Goal: Task Accomplishment & Management: Manage account settings

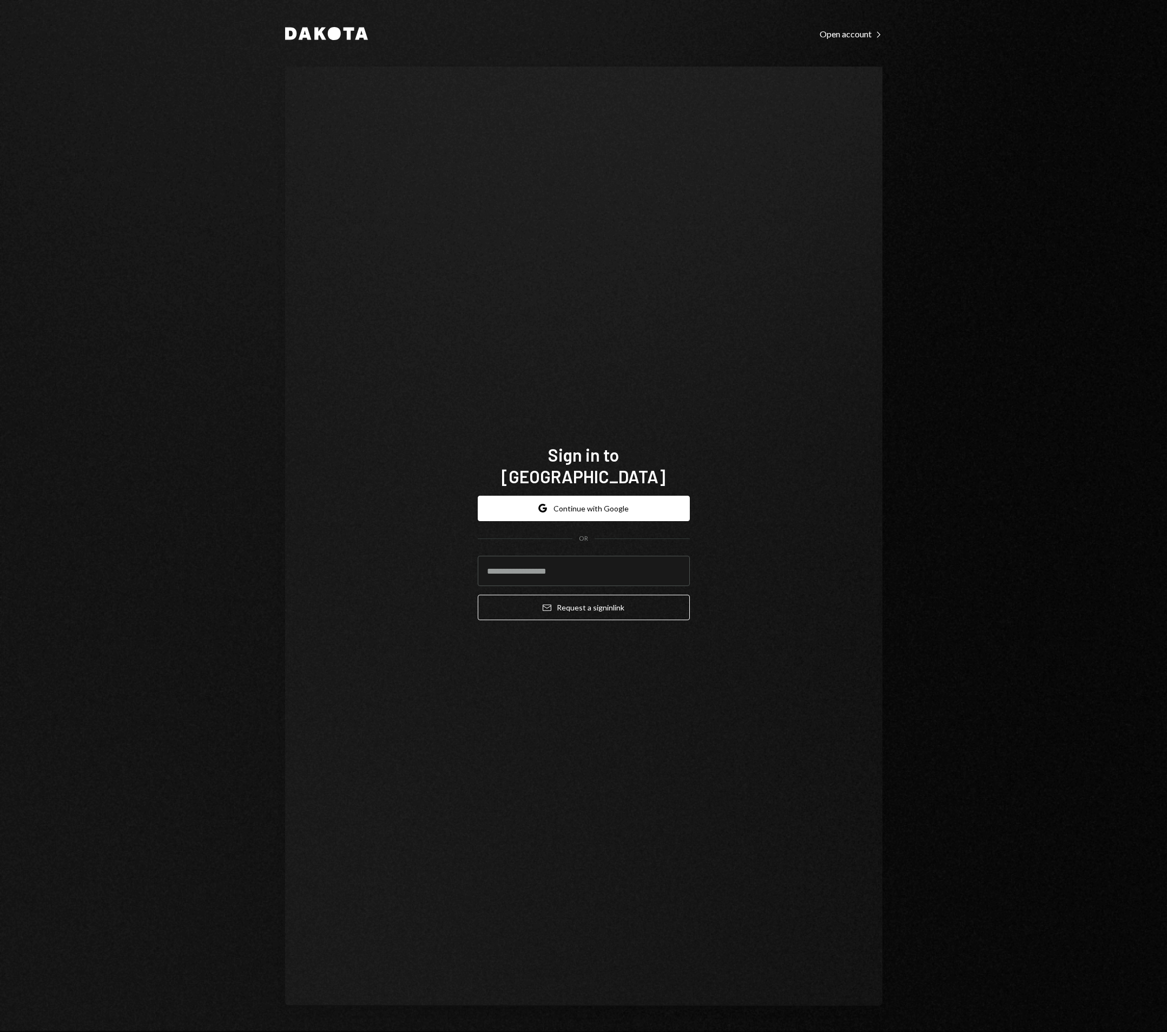
type input "**********"
click at [580, 598] on button "Email Request a sign in link" at bounding box center [584, 607] width 212 height 25
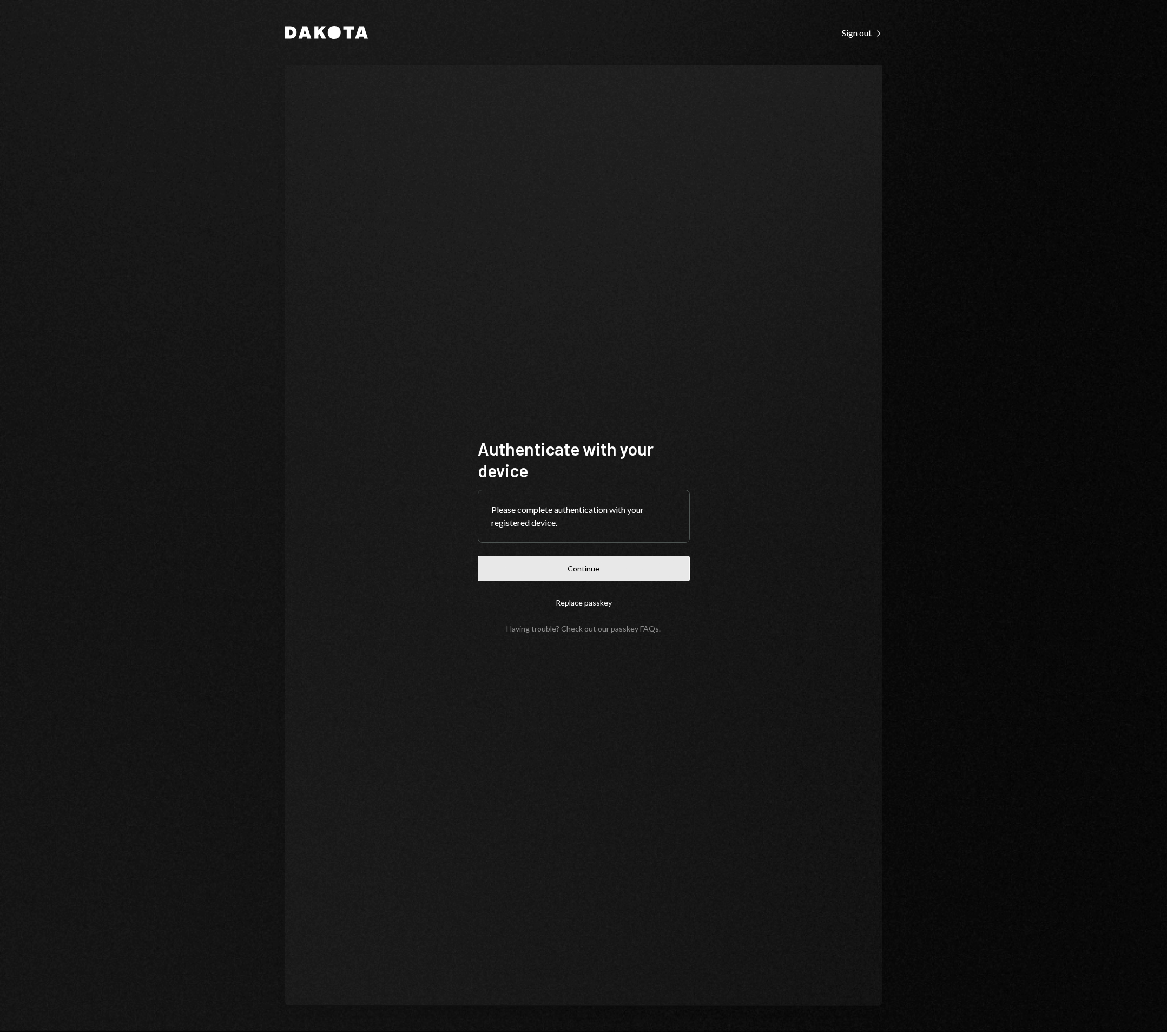
click at [584, 573] on button "Continue" at bounding box center [584, 568] width 212 height 25
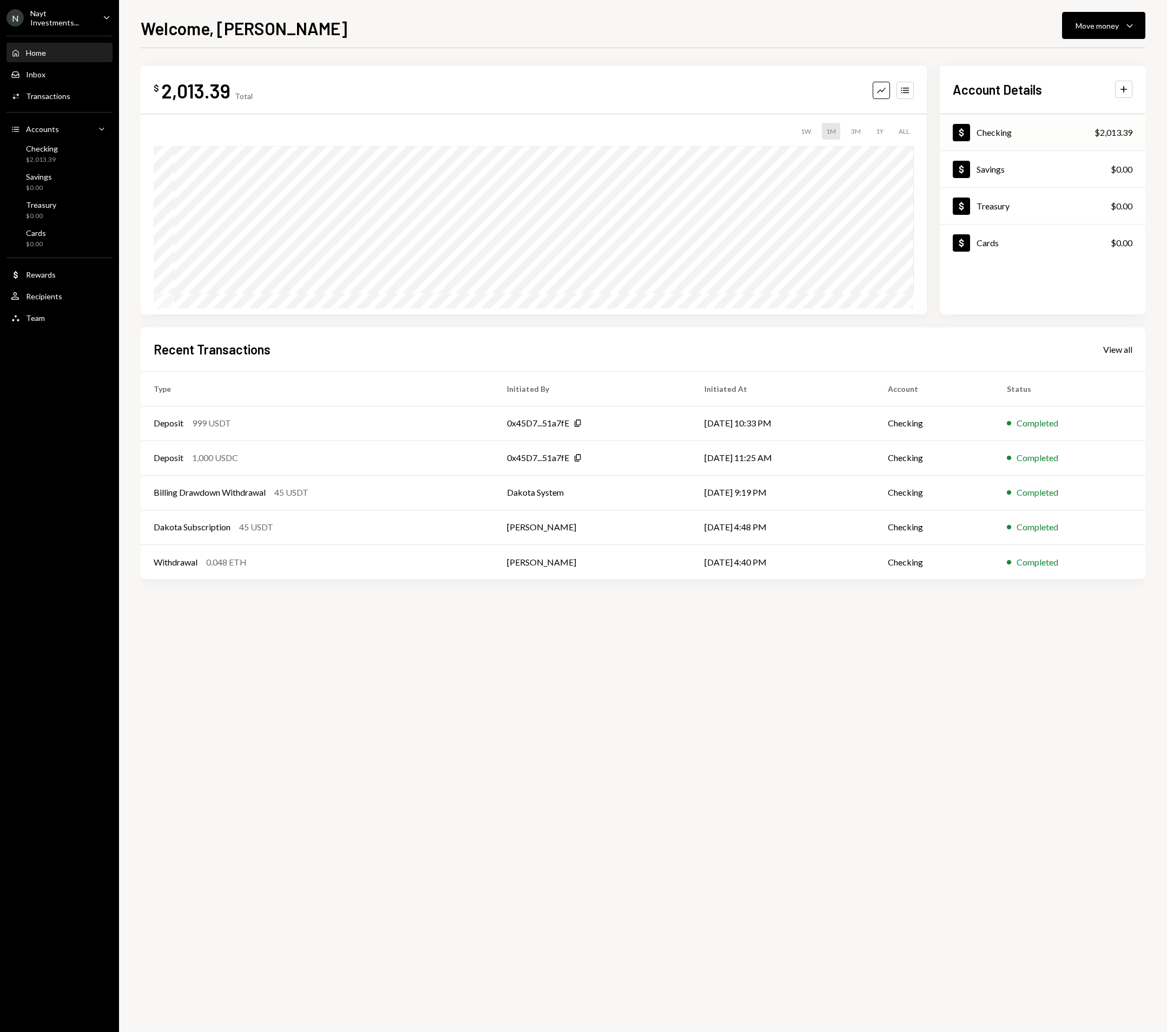
click at [997, 131] on div "Checking" at bounding box center [994, 132] width 35 height 10
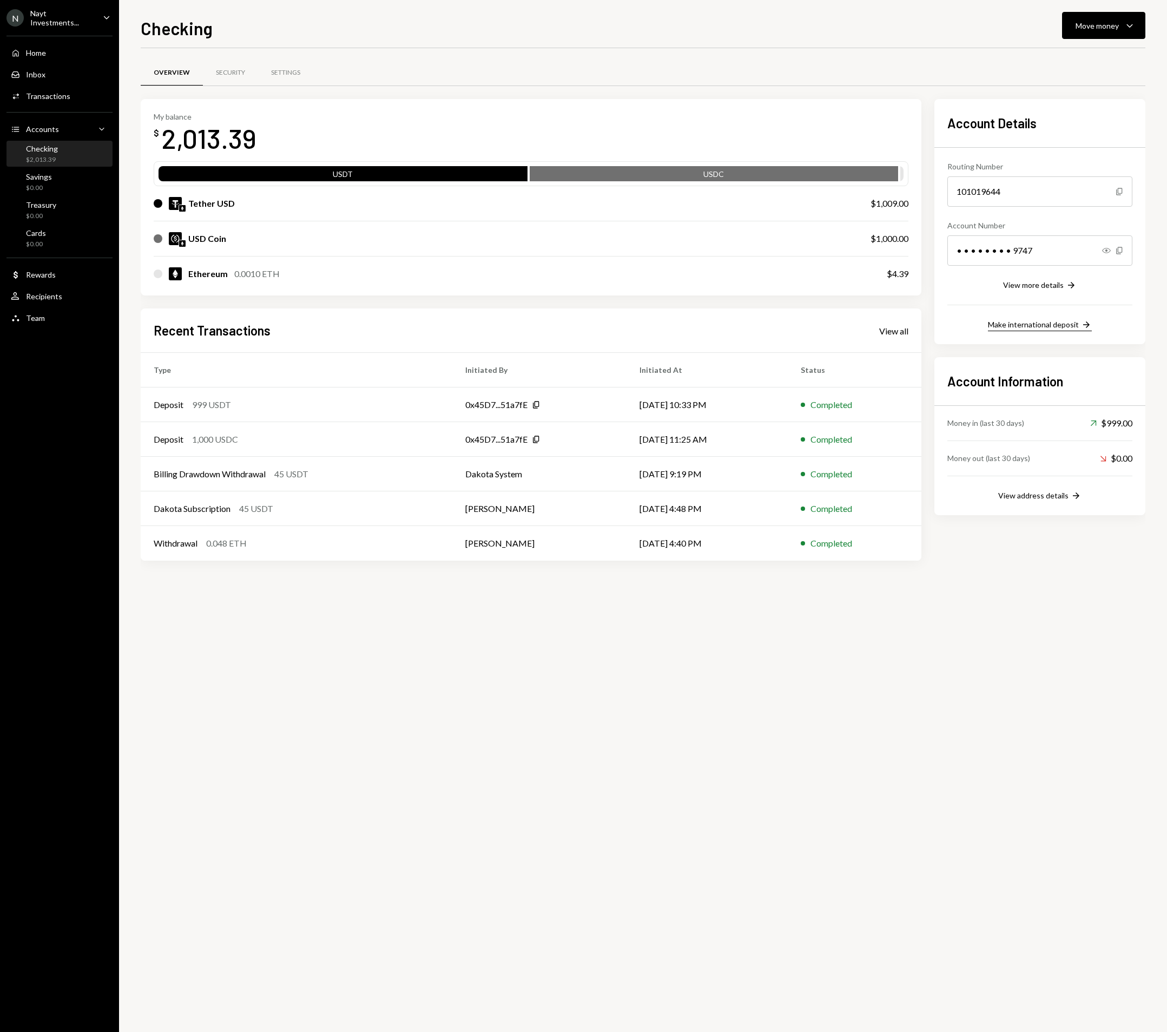
click at [1048, 325] on div "Make international deposit" at bounding box center [1033, 324] width 91 height 9
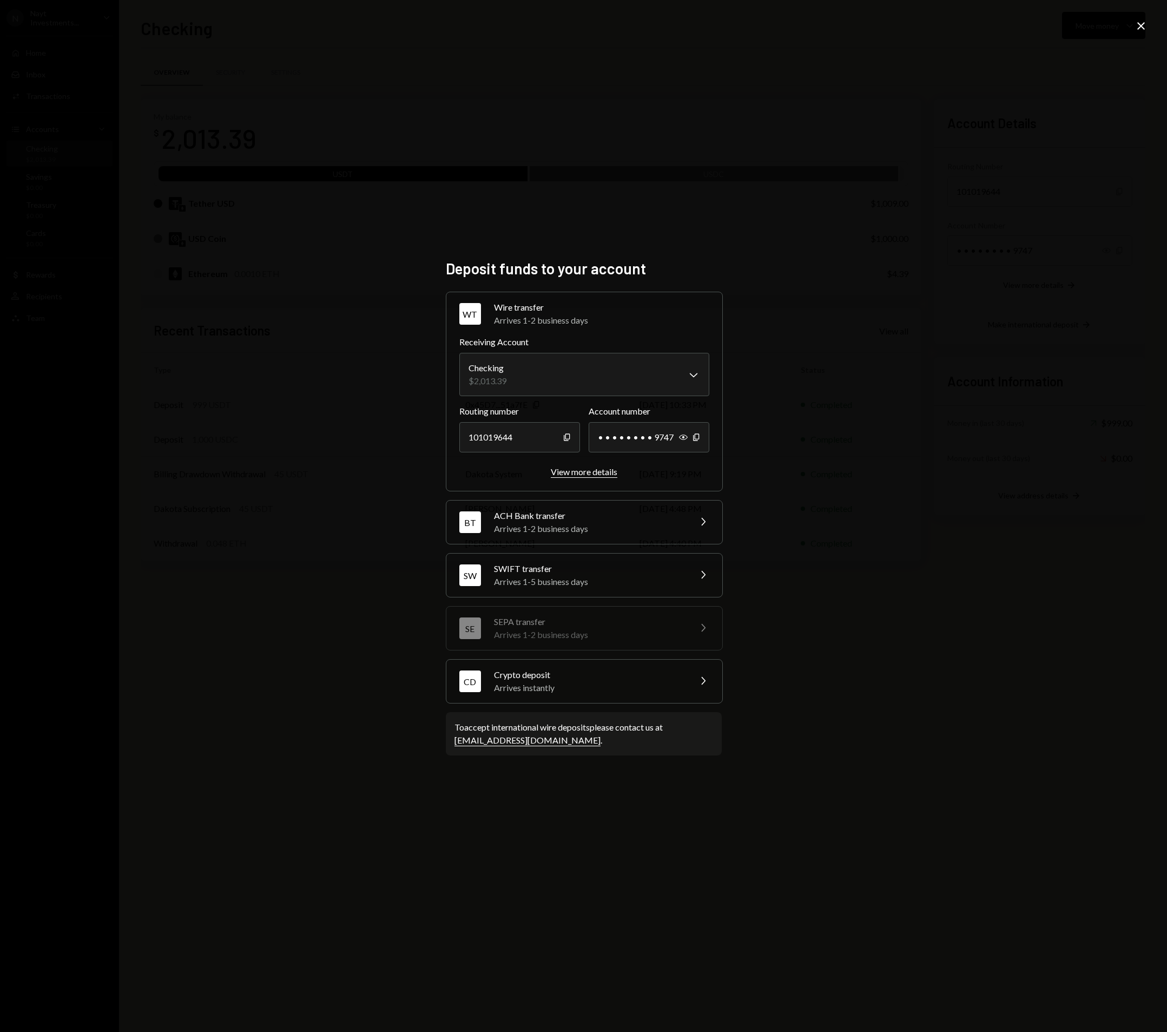
click at [594, 472] on div "View more details" at bounding box center [584, 471] width 67 height 10
